Goal: Book appointment/travel/reservation

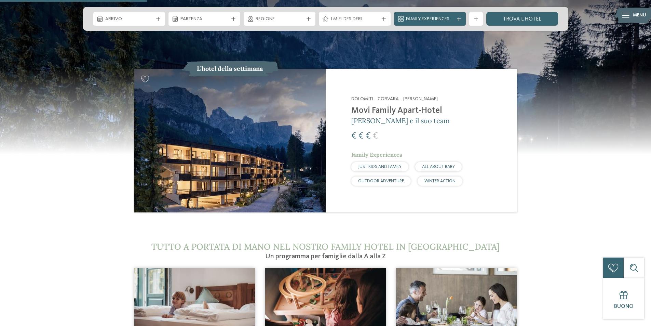
scroll to position [718, 0]
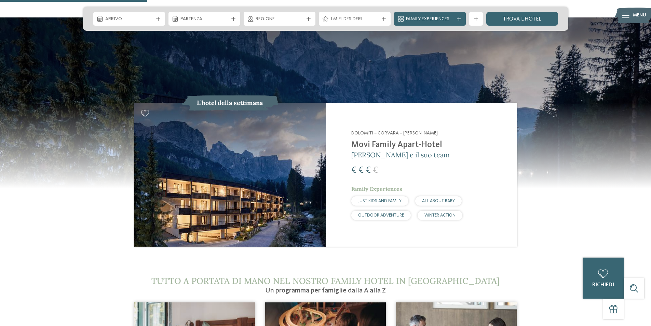
click at [379, 199] on span "JUST KIDS AND FAMILY" at bounding box center [379, 201] width 43 height 4
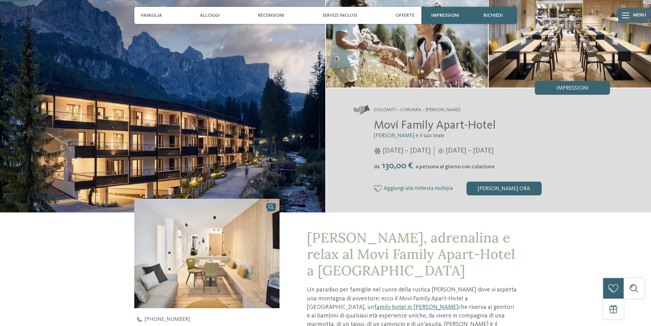
scroll to position [103, 0]
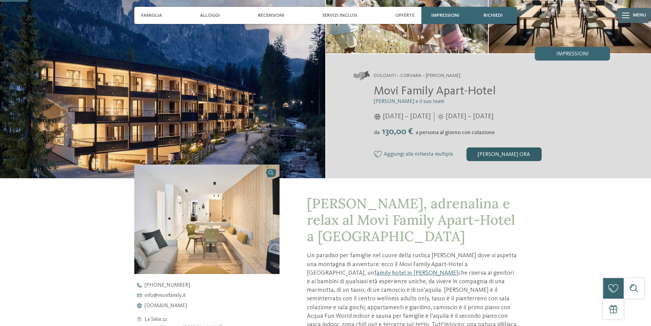
click at [509, 155] on div "[PERSON_NAME] ora" at bounding box center [503, 154] width 75 height 14
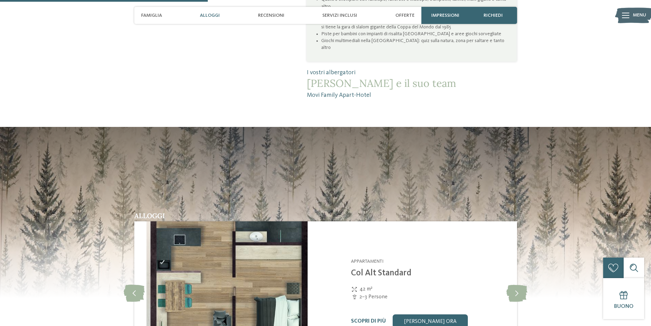
scroll to position [496, 0]
